Goal: Understand process/instructions: Learn about a topic

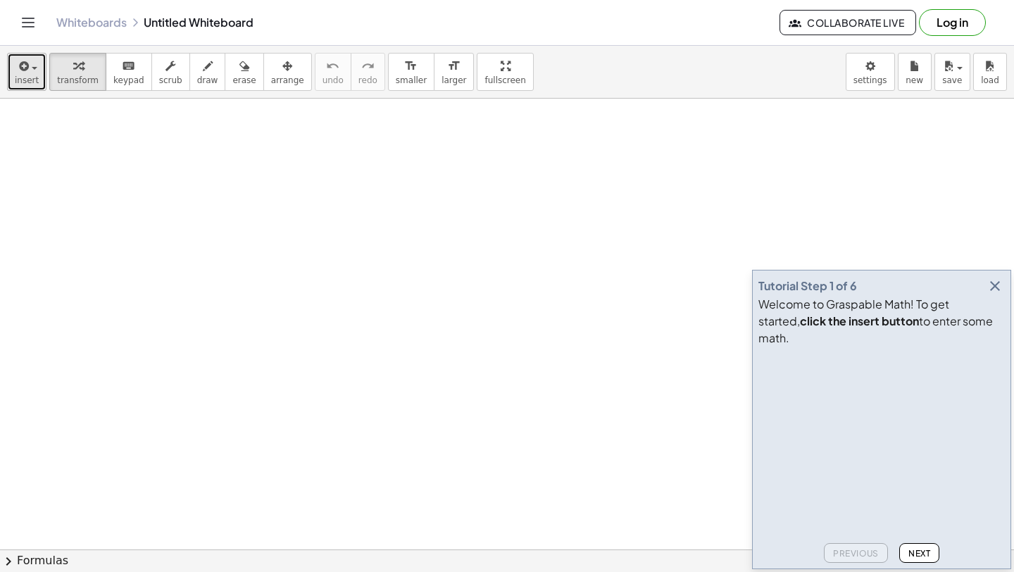
click at [30, 77] on span "insert" at bounding box center [27, 80] width 24 height 10
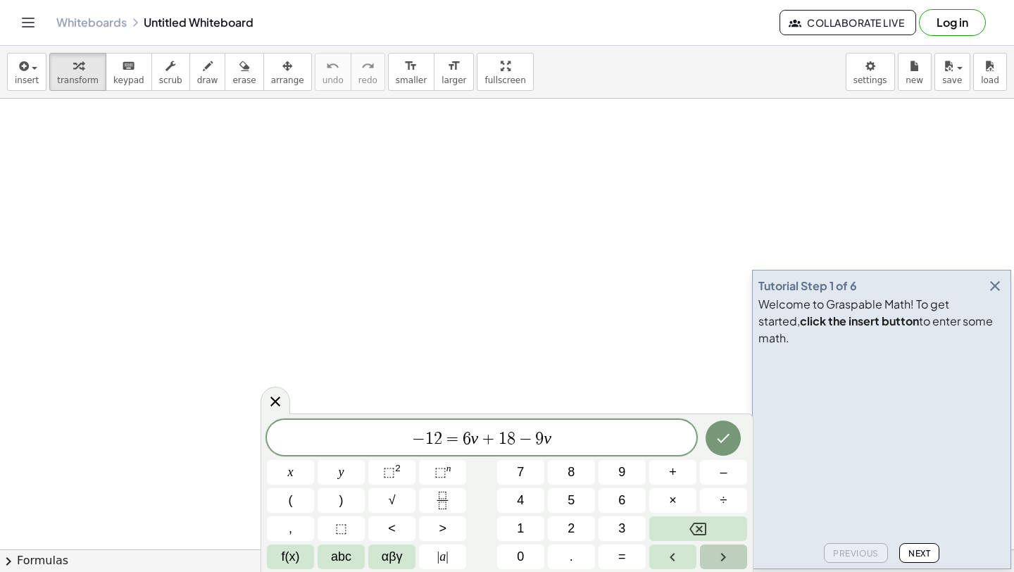
click at [708, 560] on button "Right arrow" at bounding box center [723, 556] width 47 height 25
click at [914, 546] on button "Next" at bounding box center [919, 553] width 40 height 20
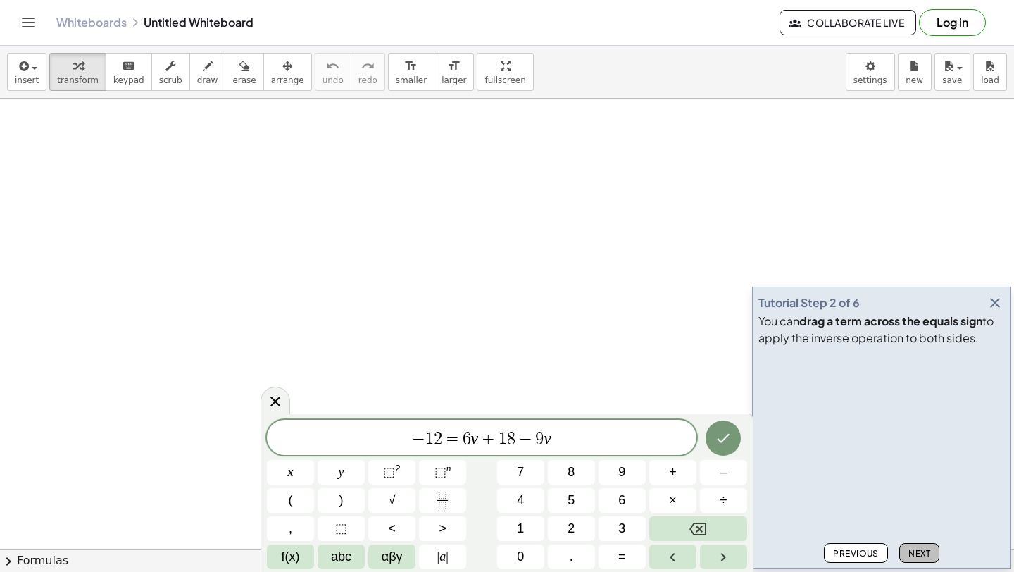
click at [921, 559] on button "Next" at bounding box center [919, 553] width 40 height 20
drag, startPoint x: 470, startPoint y: 438, endPoint x: 408, endPoint y: 407, distance: 69.3
drag, startPoint x: 604, startPoint y: 447, endPoint x: 286, endPoint y: 435, distance: 317.8
click at [286, 435] on span "− 1 2 = 6 v + 1 8 − 9 v" at bounding box center [482, 439] width 430 height 20
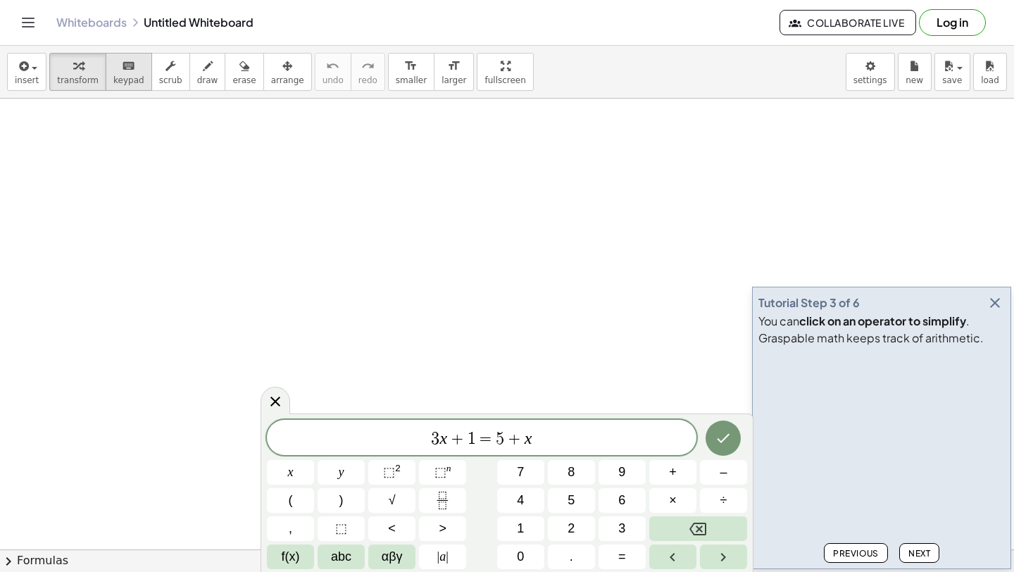
click at [120, 79] on span "keypad" at bounding box center [128, 80] width 31 height 10
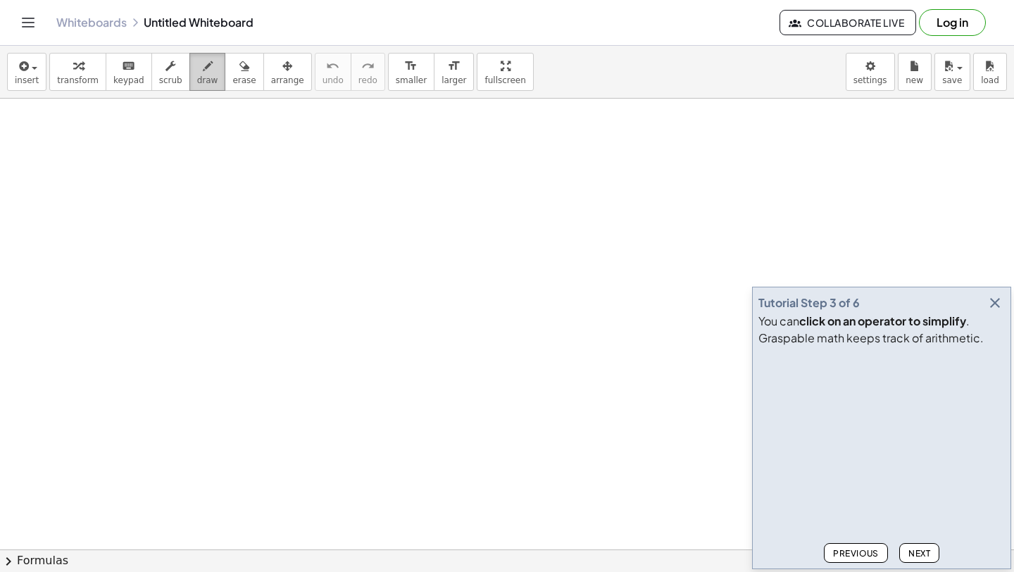
click at [189, 80] on button "draw" at bounding box center [207, 72] width 37 height 38
click at [162, 80] on span "scrub" at bounding box center [170, 80] width 23 height 10
click at [129, 80] on span "keypad" at bounding box center [128, 80] width 31 height 10
click at [73, 68] on icon "button" at bounding box center [78, 66] width 10 height 17
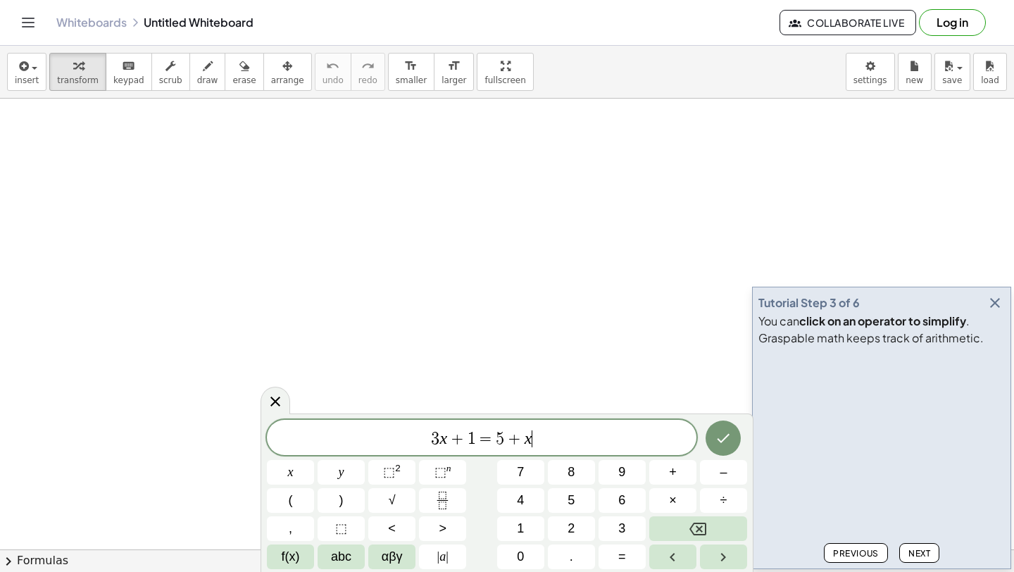
click at [566, 442] on span "3 x + 1 = 5 + x ​" at bounding box center [482, 439] width 430 height 20
click at [724, 441] on icon "Done" at bounding box center [723, 436] width 17 height 17
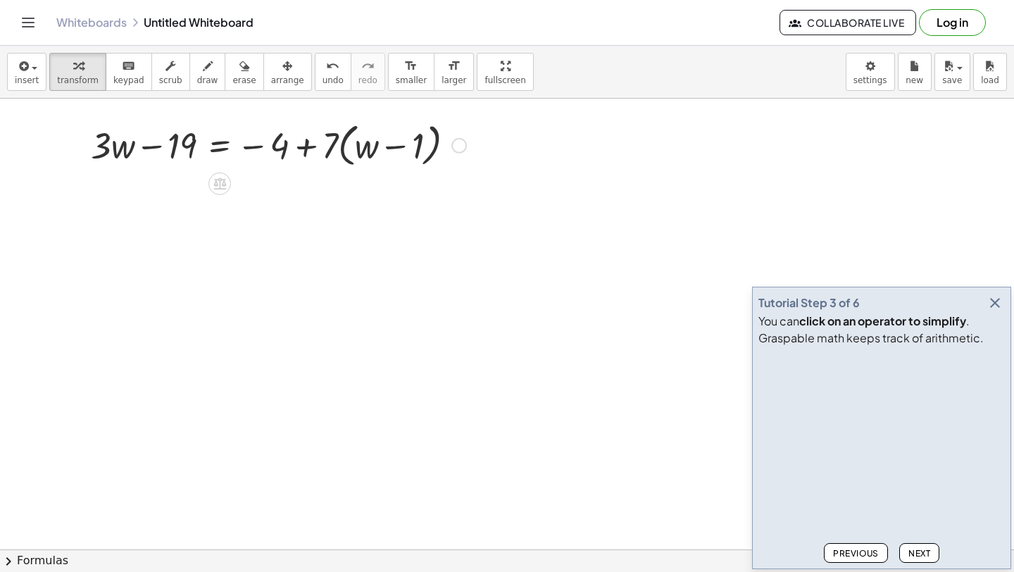
click at [472, 152] on div at bounding box center [278, 145] width 389 height 54
click at [463, 143] on div at bounding box center [458, 145] width 15 height 15
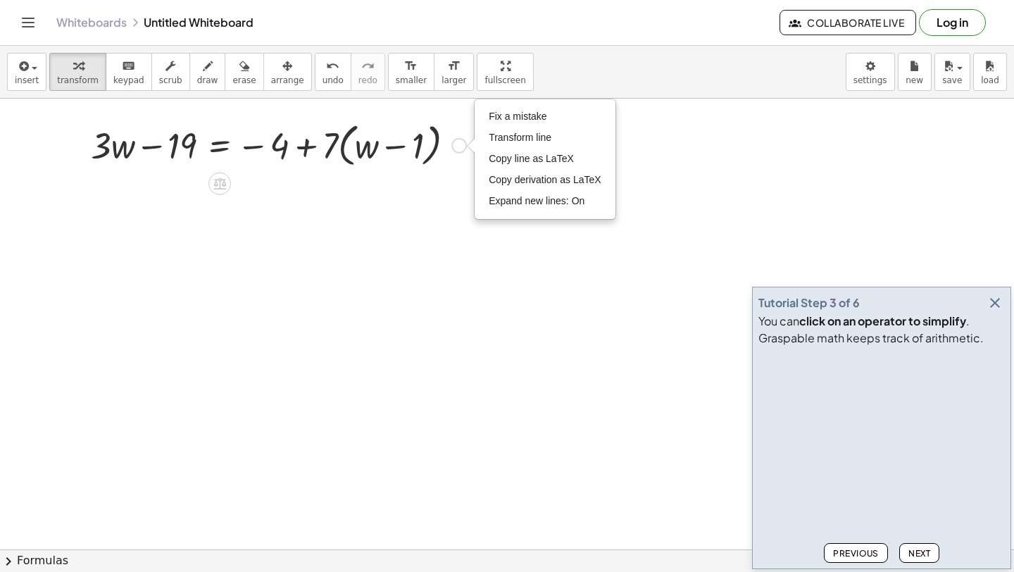
click at [459, 144] on div "Fix a mistake Transform line Copy line as LaTeX Copy derivation as LaTeX Expand…" at bounding box center [458, 145] width 15 height 15
drag, startPoint x: 324, startPoint y: 154, endPoint x: 366, endPoint y: 161, distance: 42.7
click at [366, 161] on div at bounding box center [278, 145] width 389 height 54
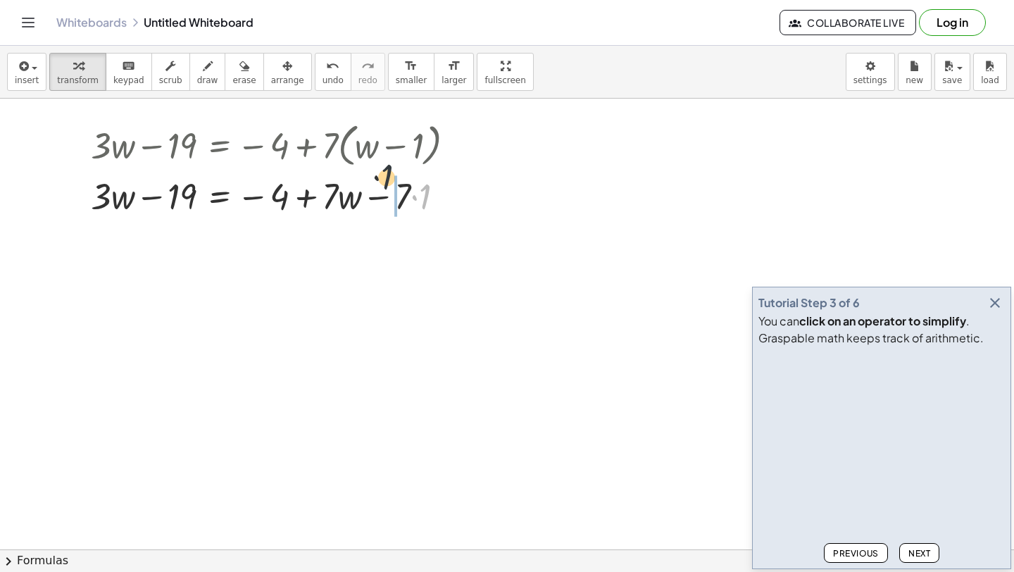
drag, startPoint x: 440, startPoint y: 197, endPoint x: 397, endPoint y: 173, distance: 49.8
click at [397, 173] on div at bounding box center [278, 195] width 389 height 48
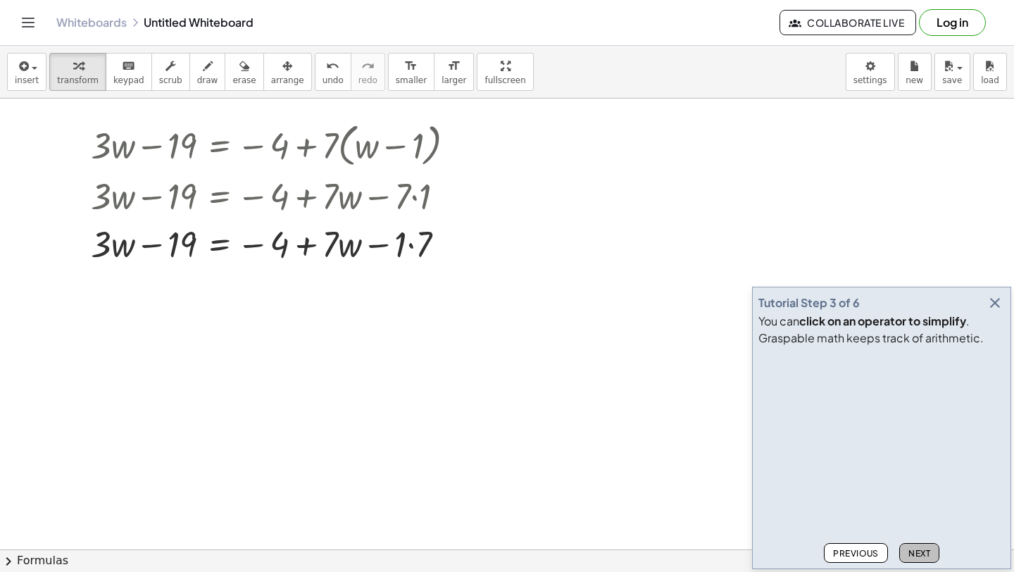
click at [917, 555] on span "Next" at bounding box center [920, 553] width 22 height 11
drag, startPoint x: 447, startPoint y: 242, endPoint x: 449, endPoint y: 137, distance: 105.0
click at [220, 146] on div "+ · 3 · w − 19 = − 4 + · 7 · ( + w − 1 ) + · 3 · w − 19 = − 4 + · 7 · w − · 7 ·…" at bounding box center [220, 146] width 0 height 0
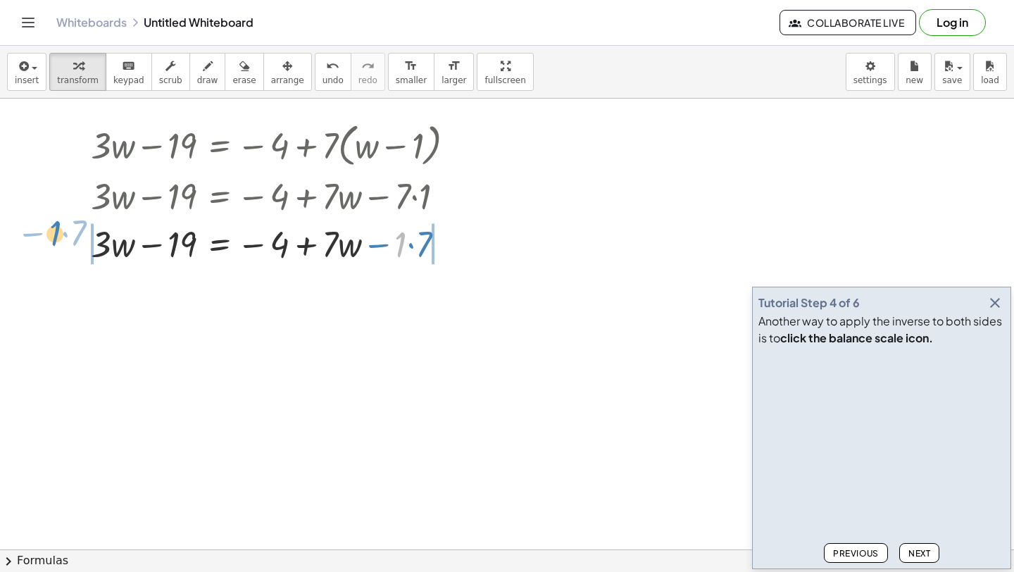
drag, startPoint x: 401, startPoint y: 246, endPoint x: 55, endPoint y: 235, distance: 346.0
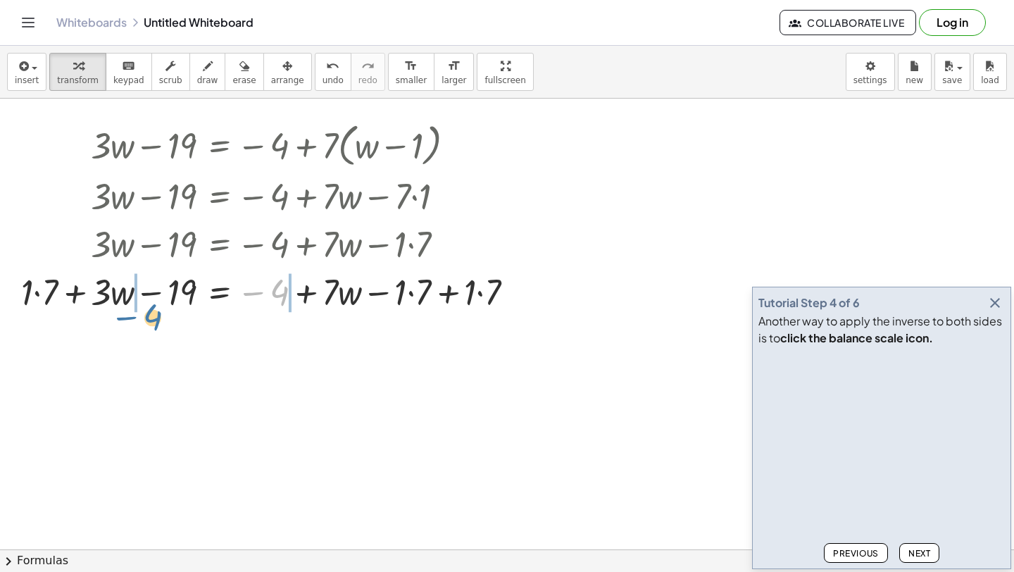
drag, startPoint x: 278, startPoint y: 293, endPoint x: 151, endPoint y: 317, distance: 129.0
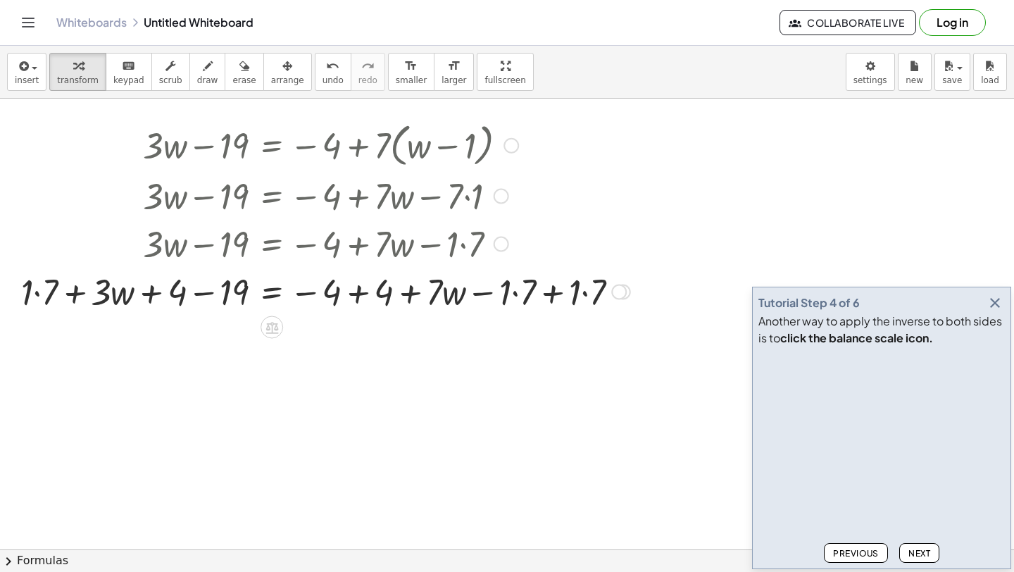
click at [456, 311] on div at bounding box center [325, 291] width 623 height 48
drag, startPoint x: 445, startPoint y: 299, endPoint x: 636, endPoint y: 294, distance: 190.9
click at [636, 294] on div at bounding box center [325, 291] width 623 height 48
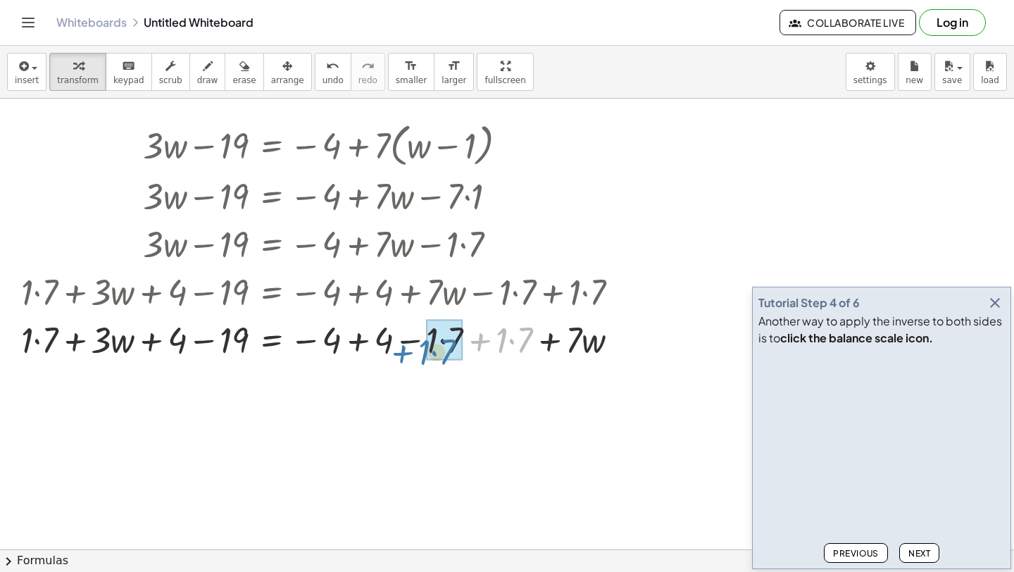
drag, startPoint x: 506, startPoint y: 356, endPoint x: 413, endPoint y: 350, distance: 93.8
click at [413, 351] on div at bounding box center [325, 339] width 623 height 48
drag, startPoint x: 389, startPoint y: 345, endPoint x: 330, endPoint y: 343, distance: 59.2
click at [330, 343] on div at bounding box center [325, 339] width 623 height 48
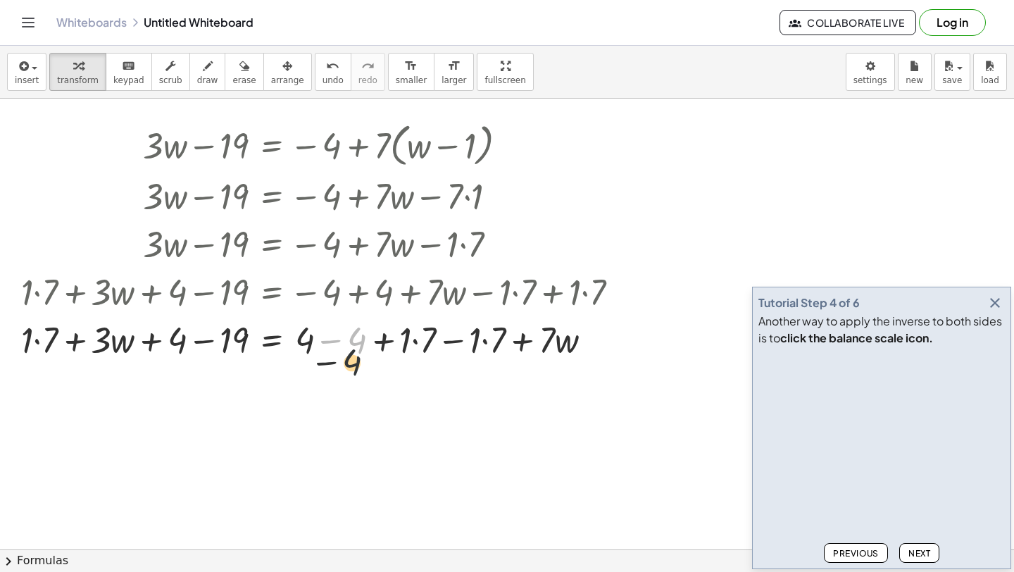
drag, startPoint x: 351, startPoint y: 336, endPoint x: 354, endPoint y: 499, distance: 163.4
click at [921, 558] on span "Next" at bounding box center [920, 553] width 22 height 11
click at [991, 292] on div "Tutorial Step 5 of 6 You can simplify a fraction by dragging terms onto each ot…" at bounding box center [881, 428] width 259 height 282
click at [991, 294] on icon "button" at bounding box center [995, 302] width 17 height 17
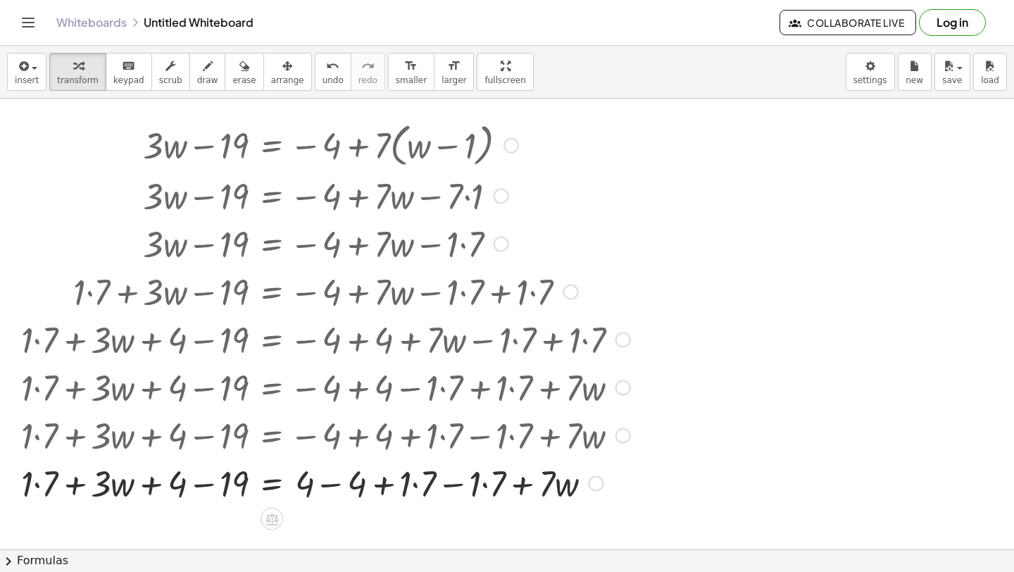
drag, startPoint x: 594, startPoint y: 333, endPoint x: 521, endPoint y: 568, distance: 246.4
click at [521, 568] on div "insert select one: Math Expression Function Text Youtube Video Graphing Geometr…" at bounding box center [507, 309] width 1014 height 526
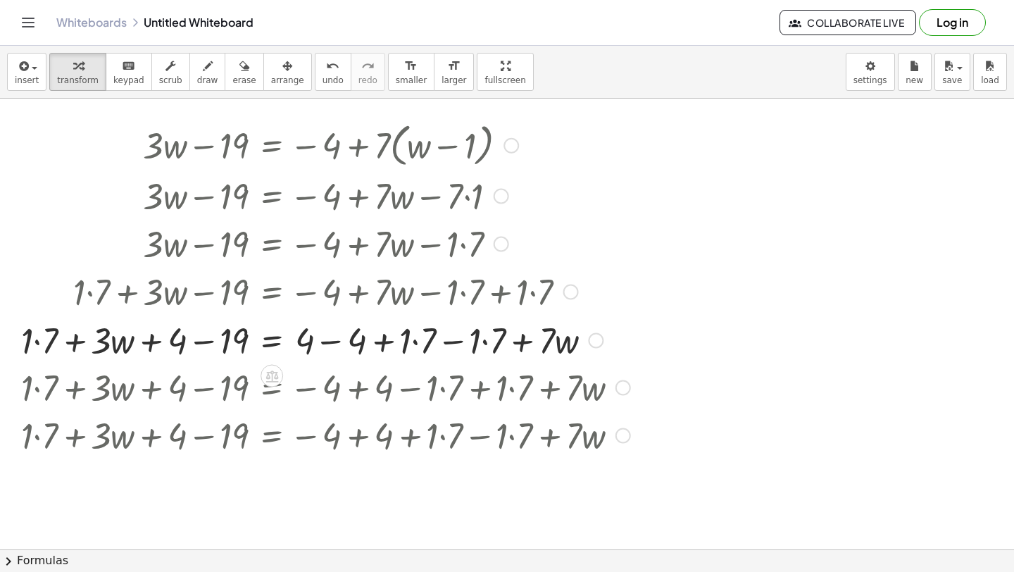
drag, startPoint x: 592, startPoint y: 484, endPoint x: 457, endPoint y: 42, distance: 461.6
click at [457, 42] on div "Graspable Math Activities Get Started Activity Bank Assigned Work Classes White…" at bounding box center [507, 286] width 1014 height 572
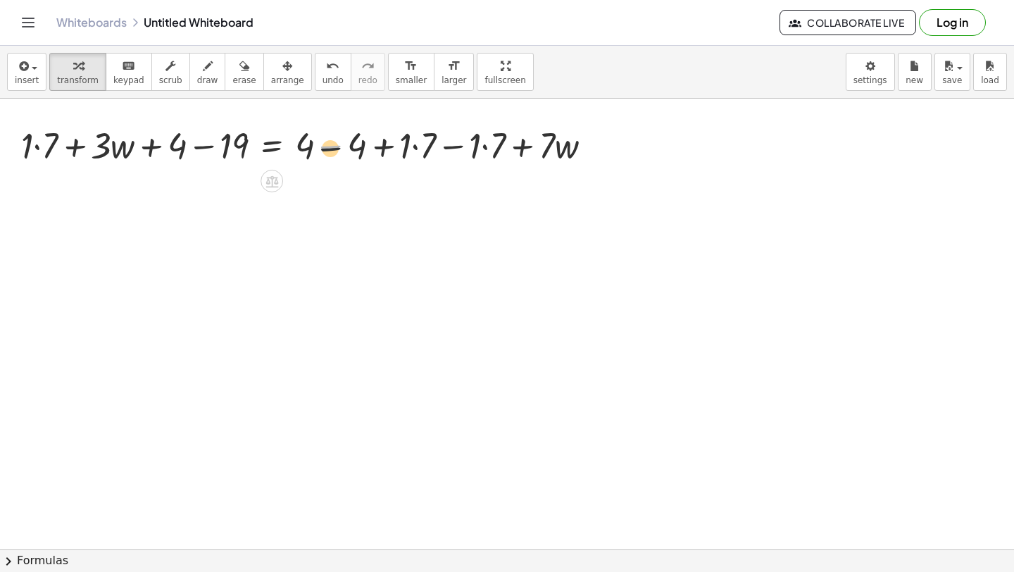
drag, startPoint x: 324, startPoint y: 143, endPoint x: 320, endPoint y: 212, distance: 69.1
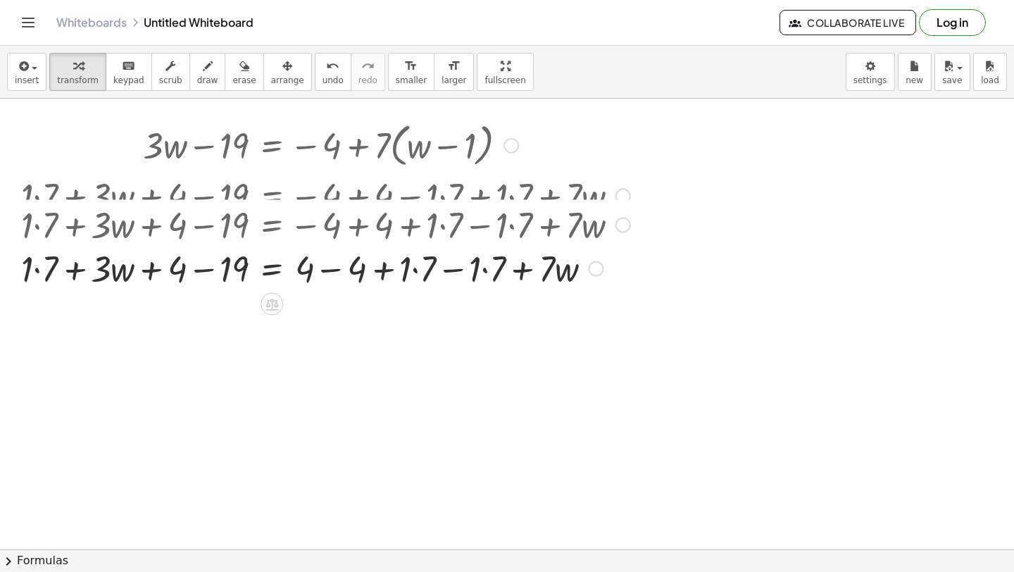
drag, startPoint x: 592, startPoint y: 144, endPoint x: 561, endPoint y: -62, distance: 208.1
click at [561, 0] on html "Graspable Math Activities Get Started Activity Bank Assigned Work Classes White…" at bounding box center [507, 286] width 1014 height 572
